Goal: Task Accomplishment & Management: Use online tool/utility

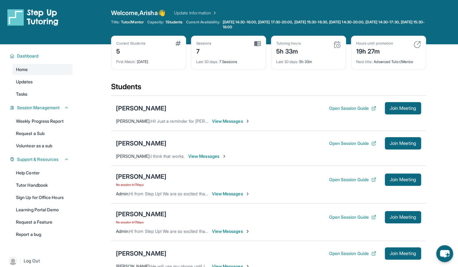
click at [232, 120] on span "View Messages" at bounding box center [231, 121] width 38 height 6
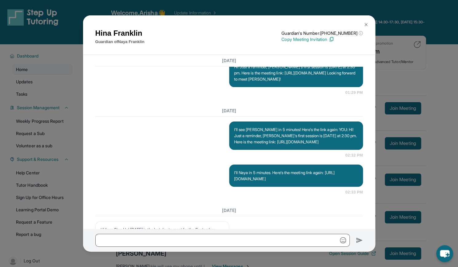
scroll to position [1460, 0]
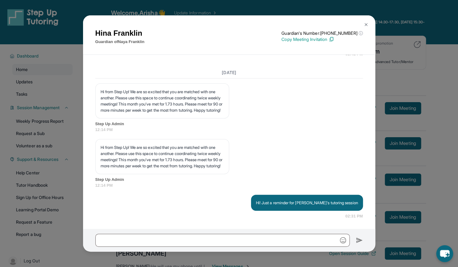
click at [367, 21] on button at bounding box center [366, 24] width 12 height 12
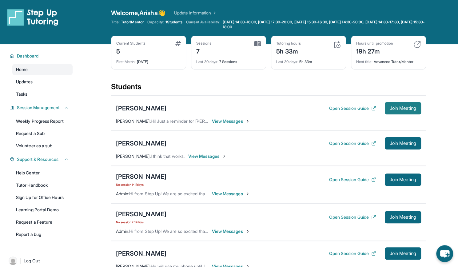
click at [403, 106] on span "Join Meeting" at bounding box center [403, 108] width 26 height 4
click at [341, 111] on div "Open Session Guide Join Meeting" at bounding box center [375, 108] width 92 height 12
click at [338, 108] on button "Open Session Guide" at bounding box center [352, 108] width 47 height 6
